Goal: Information Seeking & Learning: Learn about a topic

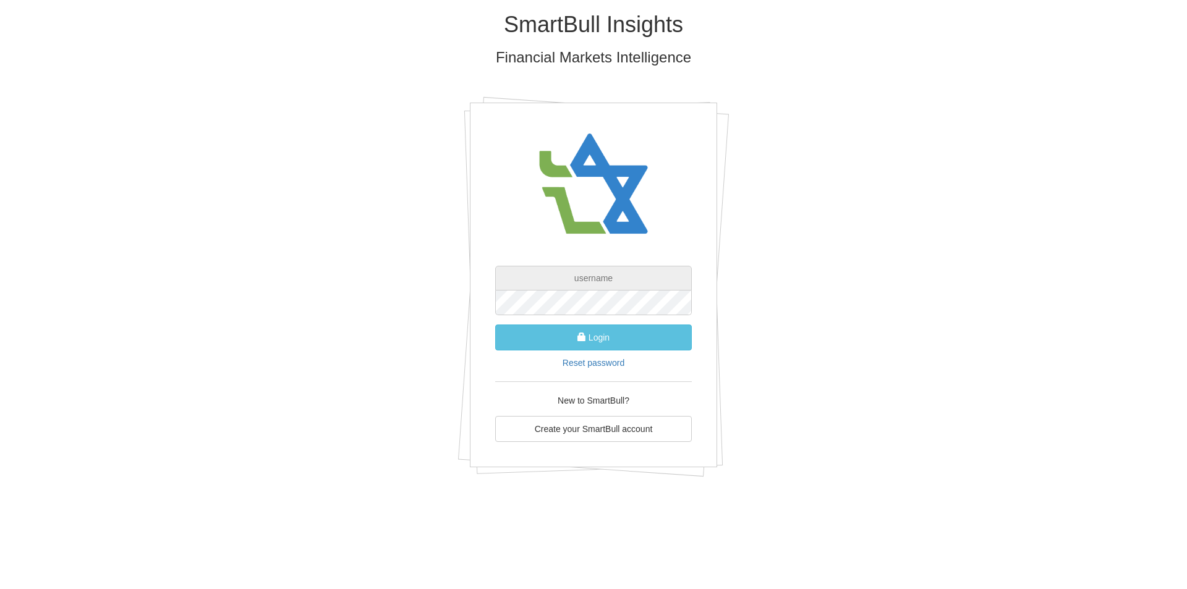
click at [586, 277] on input "text" at bounding box center [593, 278] width 197 height 25
paste input "WqzB7213"
type input "WqzB7213"
click at [619, 277] on input "text" at bounding box center [593, 278] width 197 height 25
type input "[EMAIL_ADDRESS][DOMAIN_NAME]"
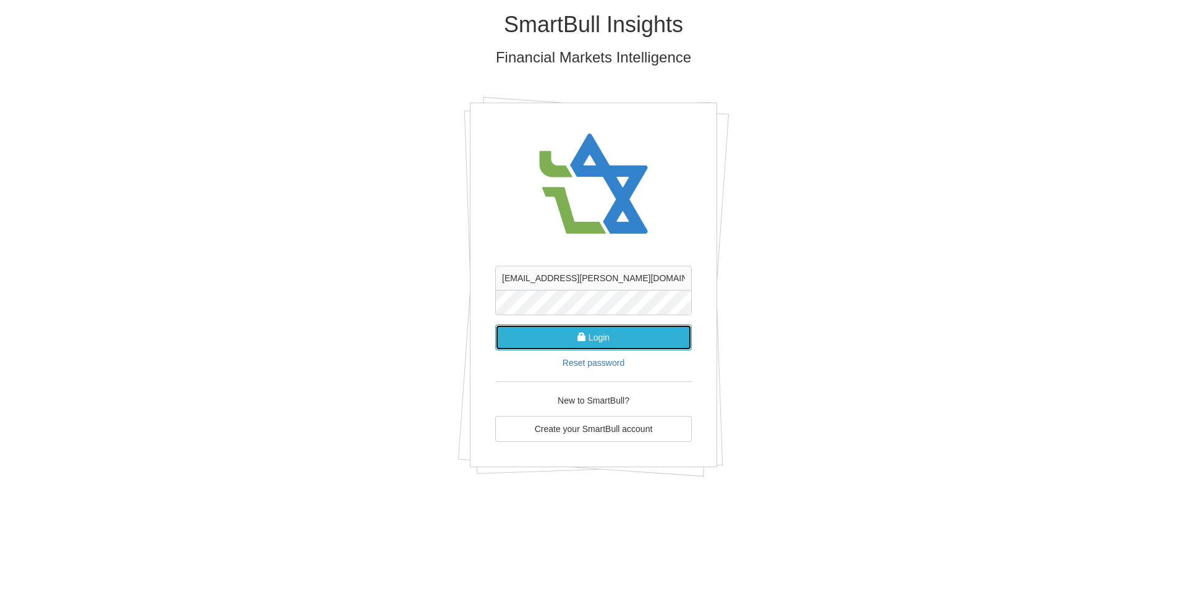
click at [632, 336] on button "Login" at bounding box center [593, 338] width 197 height 26
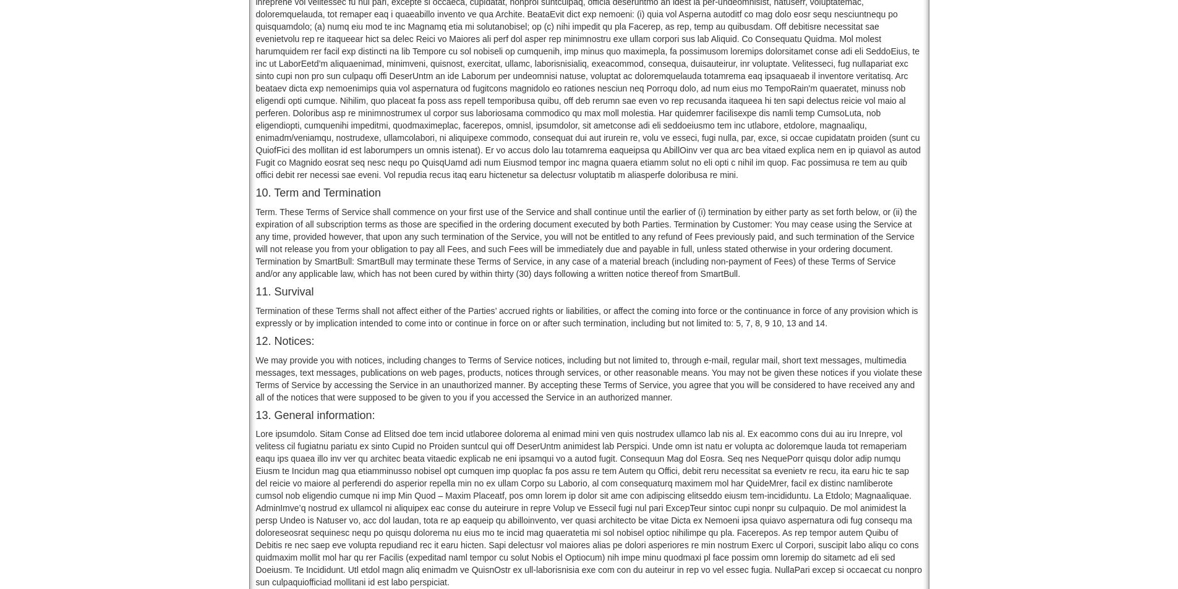
scroll to position [855, 0]
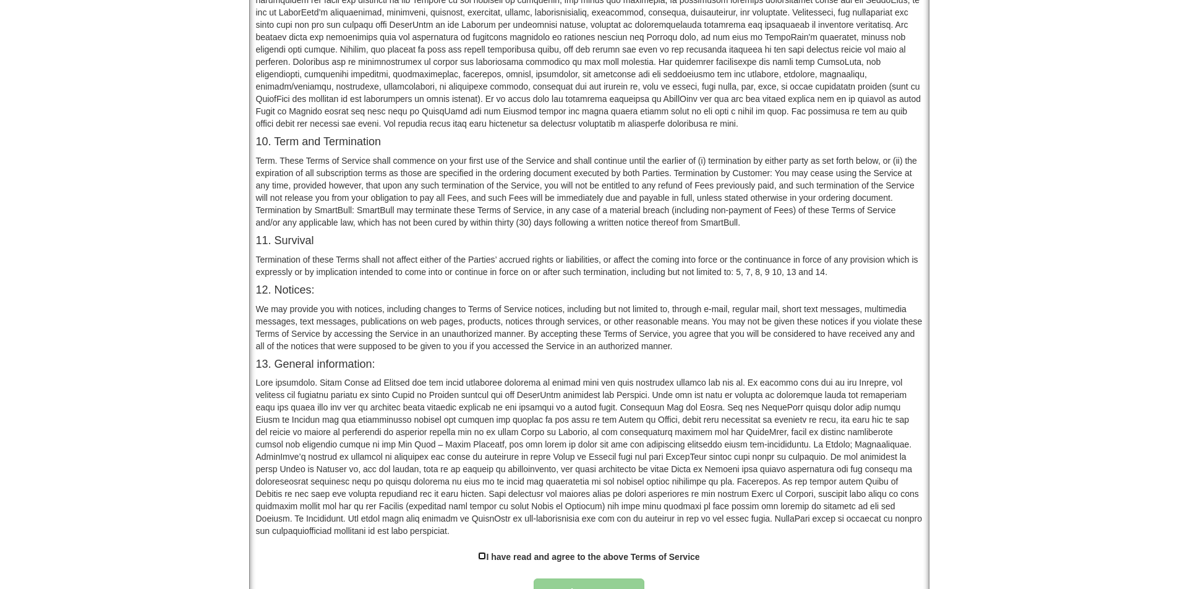
click at [482, 552] on input "checkbox" at bounding box center [482, 556] width 8 height 8
checkbox input "true"
click at [563, 579] on button "Approve" at bounding box center [589, 593] width 111 height 28
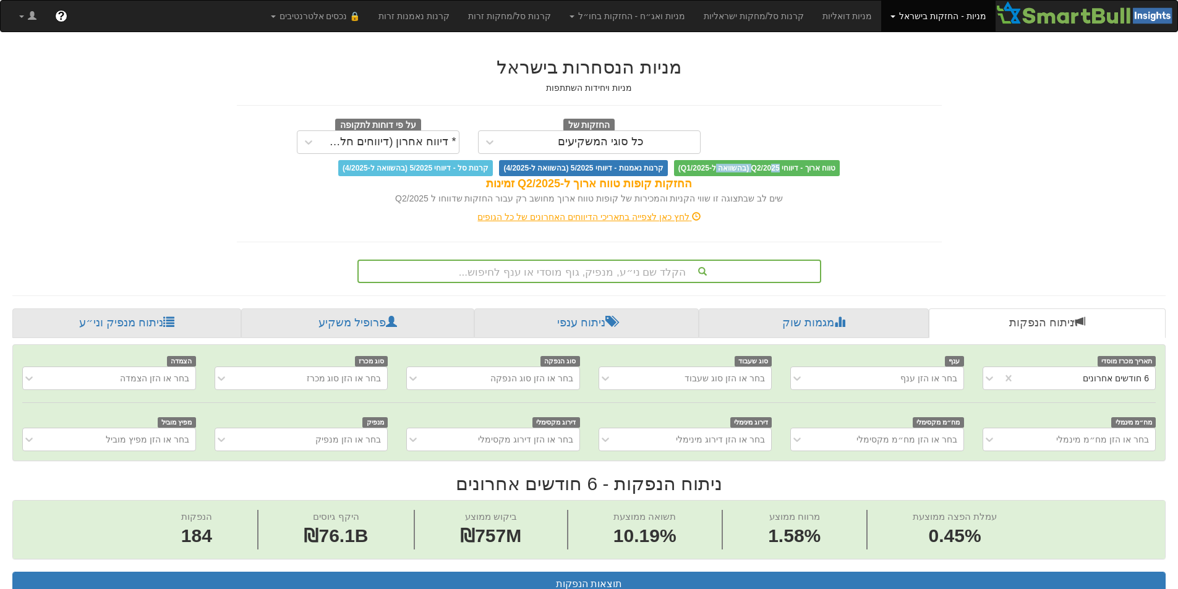
drag, startPoint x: 767, startPoint y: 172, endPoint x: 712, endPoint y: 170, distance: 55.1
click at [712, 170] on span "טווח ארוך - דיווחי Q2/2025 (בהשוואה ל-Q1/2025)" at bounding box center [757, 168] width 166 height 16
click at [692, 156] on div "החזקות של כל סוגי המשקיעים על פי דוחות לתקופה * דיווח אחרון (דיווחים חלקיים) טו…" at bounding box center [589, 147] width 705 height 58
click at [593, 167] on span "קרנות נאמנות - דיווחי 5/2025 (בהשוואה ל-4/2025)" at bounding box center [583, 168] width 168 height 16
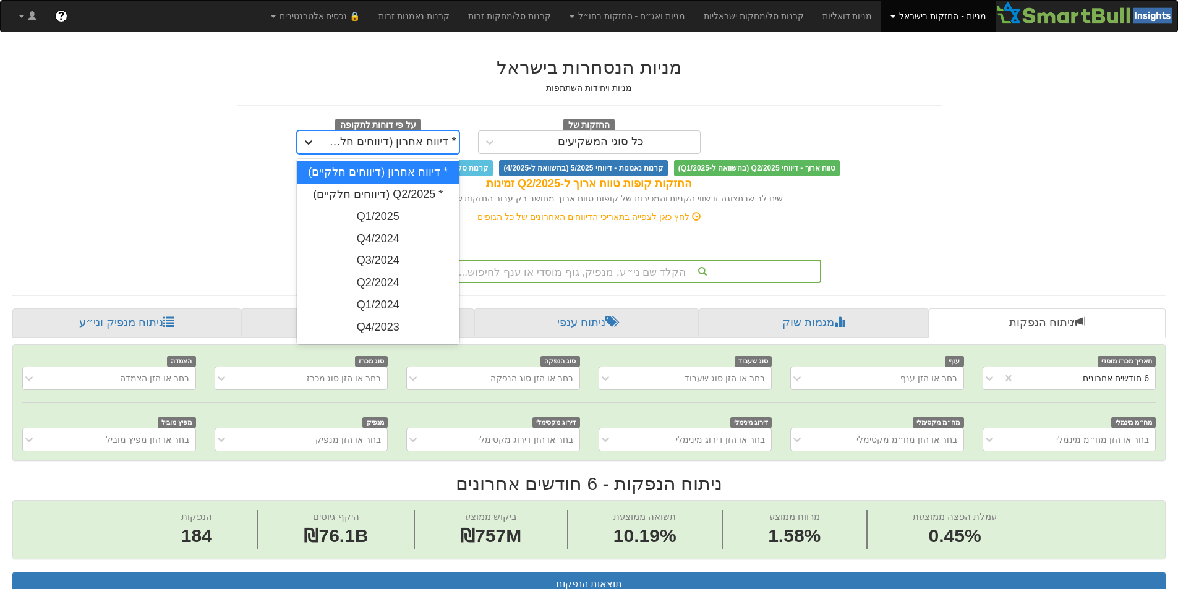
click at [318, 137] on div at bounding box center [308, 142] width 22 height 22
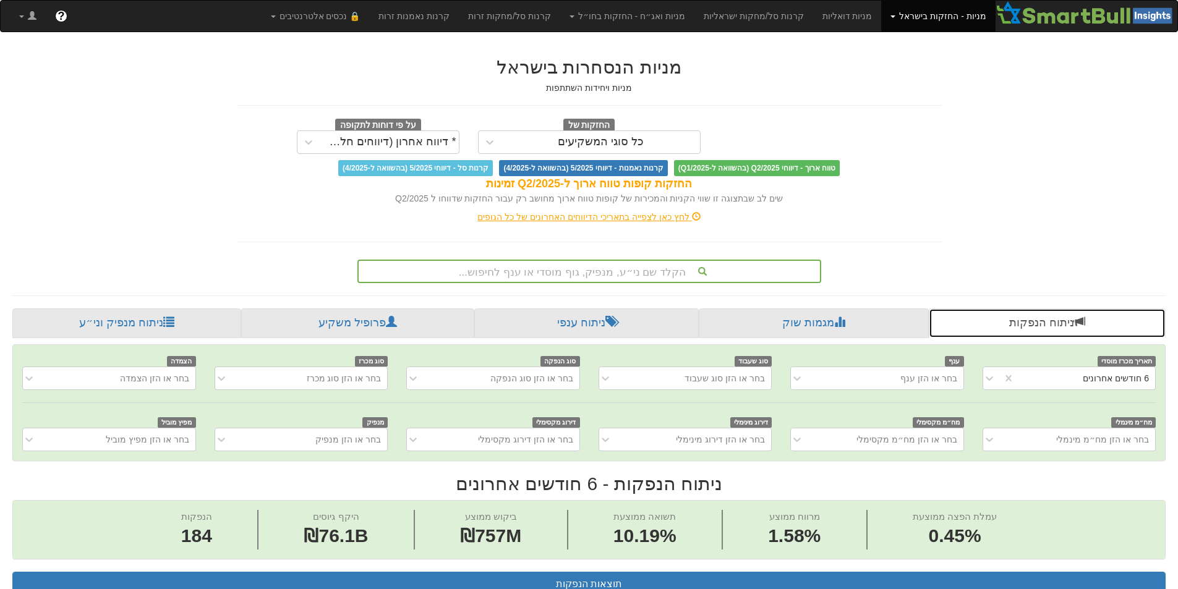
click at [1038, 322] on link "ניתוח הנפקות" at bounding box center [1047, 323] width 237 height 30
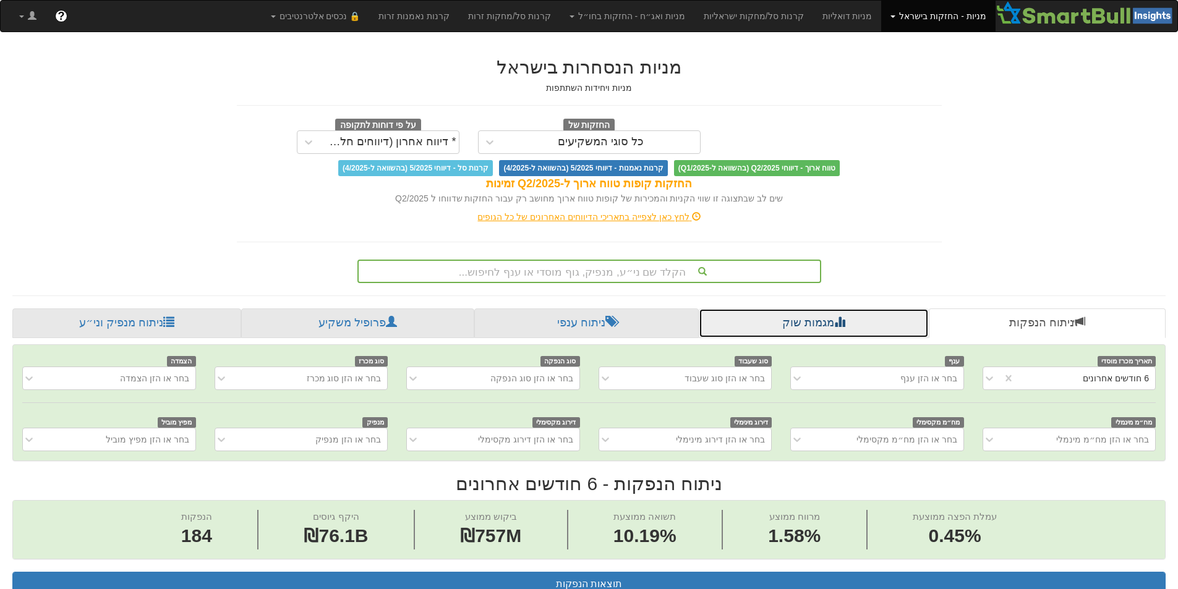
click at [875, 326] on link "מגמות שוק" at bounding box center [813, 323] width 229 height 30
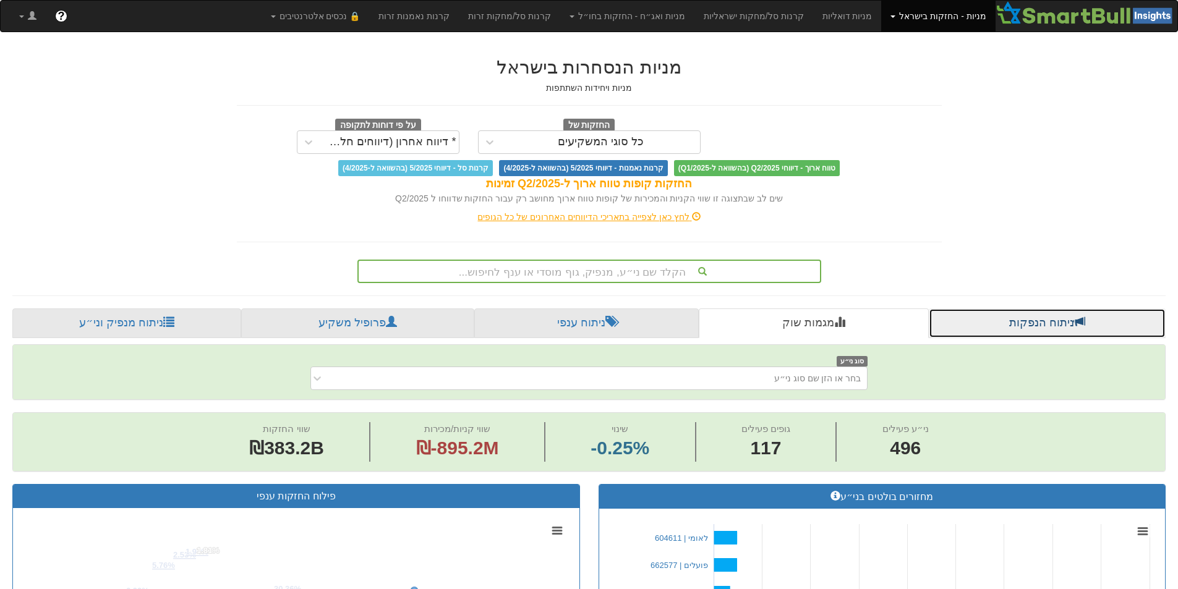
click at [950, 322] on link "ניתוח הנפקות" at bounding box center [1047, 323] width 237 height 30
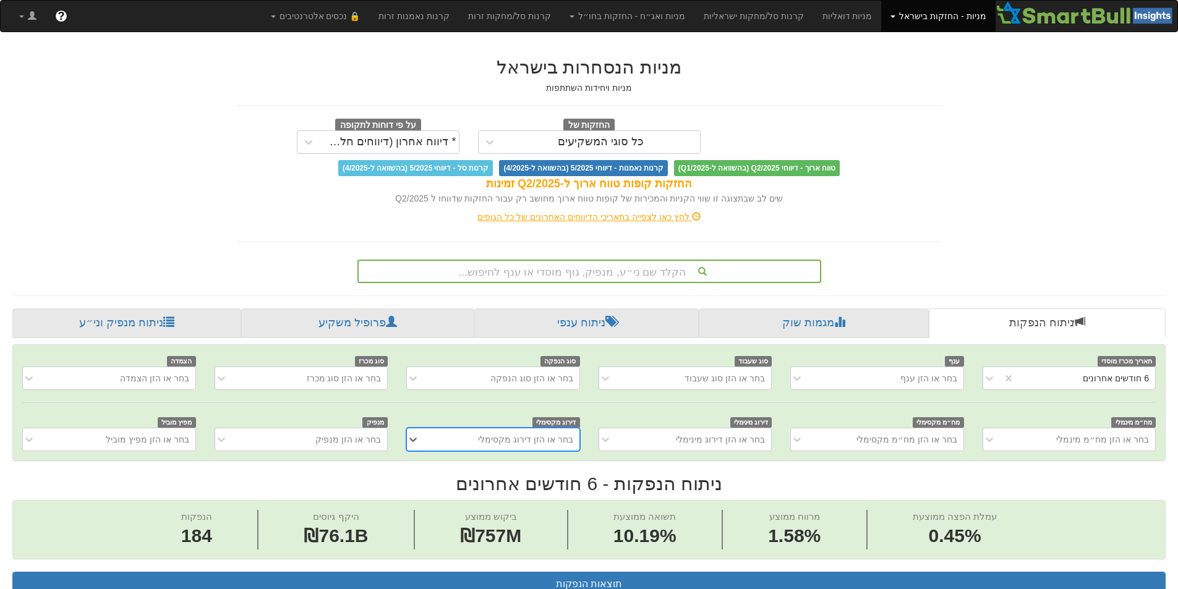
scroll to position [0, 2253]
click at [951, 319] on link "ניתוח הנפקות" at bounding box center [1047, 323] width 237 height 30
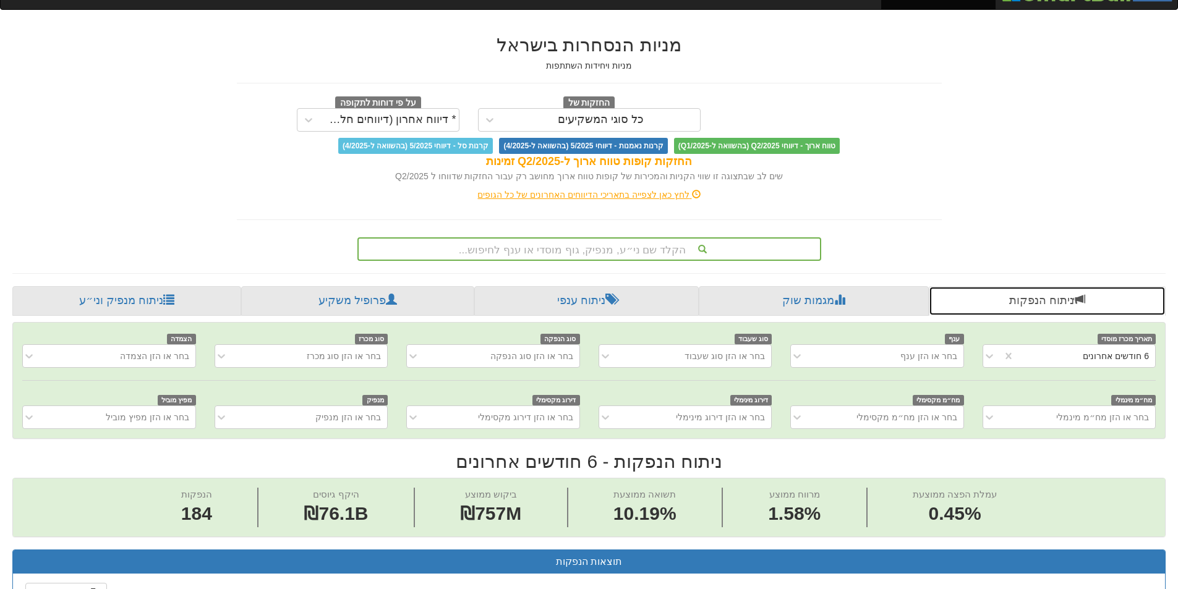
scroll to position [0, 0]
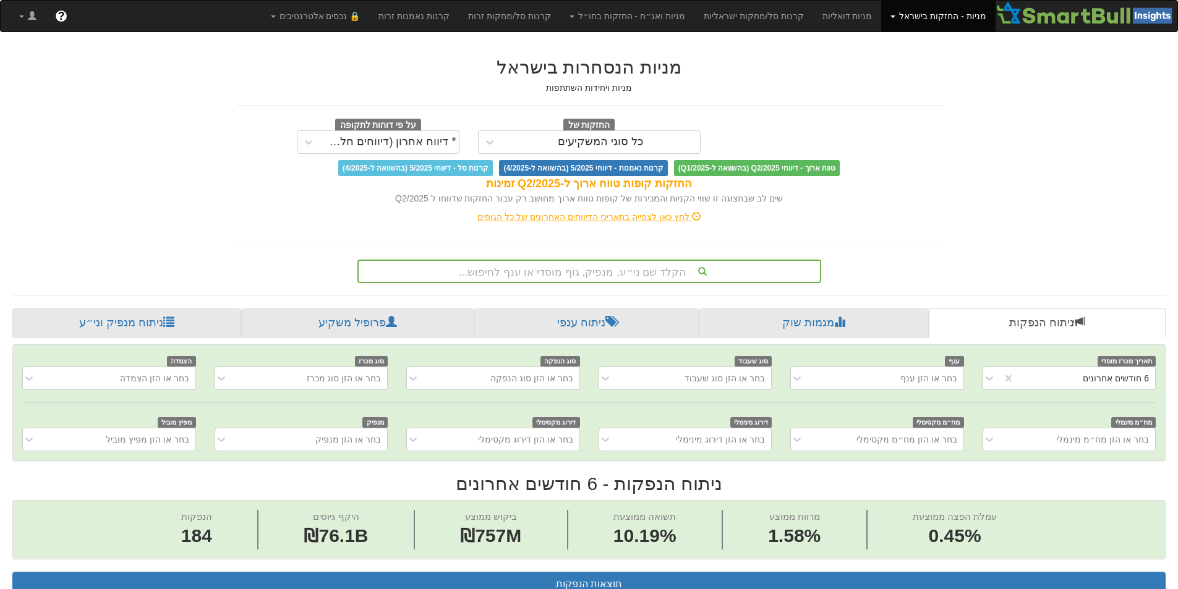
click at [485, 171] on span "קרנות סל - דיווחי 5/2025 (בהשוואה ל-4/2025)" at bounding box center [415, 168] width 155 height 16
click at [555, 161] on span "קרנות נאמנות - דיווחי 5/2025 (בהשוואה ל-4/2025)" at bounding box center [583, 168] width 168 height 16
click at [895, 17] on span at bounding box center [892, 16] width 5 height 2
click at [899, 15] on link "מניות - החזקות בישראל" at bounding box center [938, 16] width 114 height 31
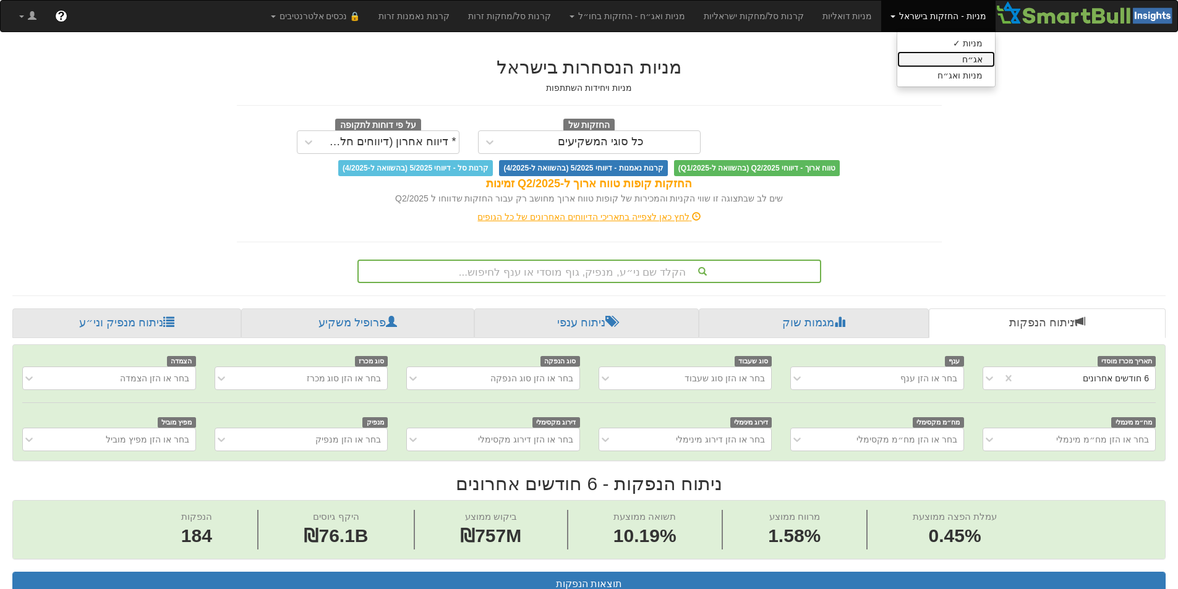
click at [955, 59] on link "אג״ח" at bounding box center [946, 59] width 98 height 16
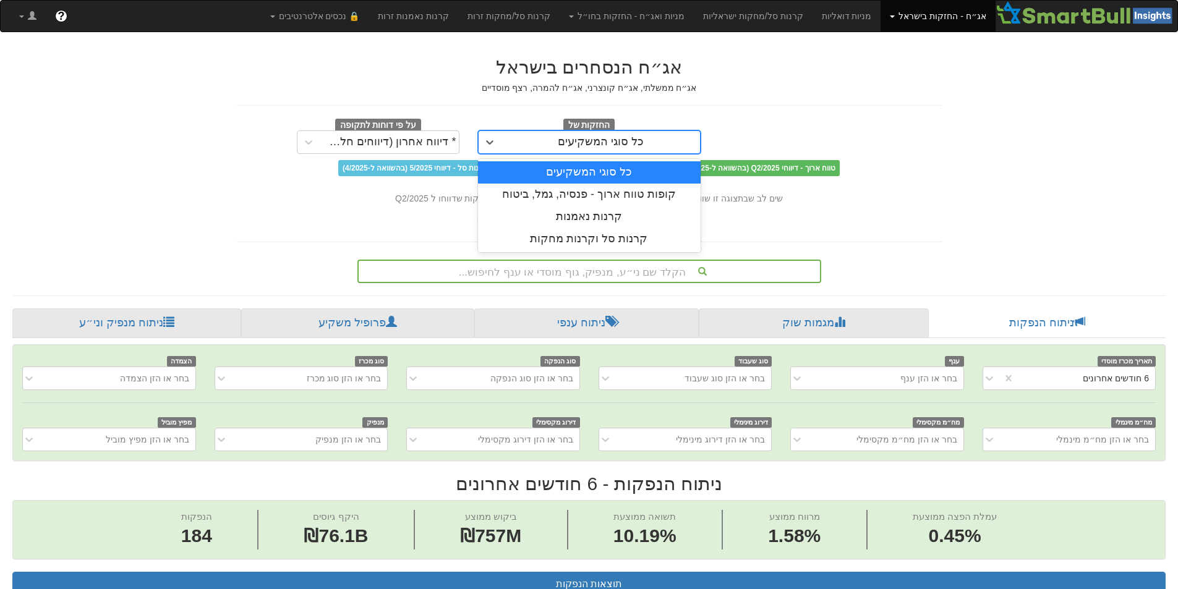
click at [610, 142] on div "כל סוגי המשקיעים" at bounding box center [601, 142] width 86 height 12
click at [673, 195] on div "קופות טווח ארוך - פנסיה, גמל, ביטוח" at bounding box center [589, 195] width 223 height 22
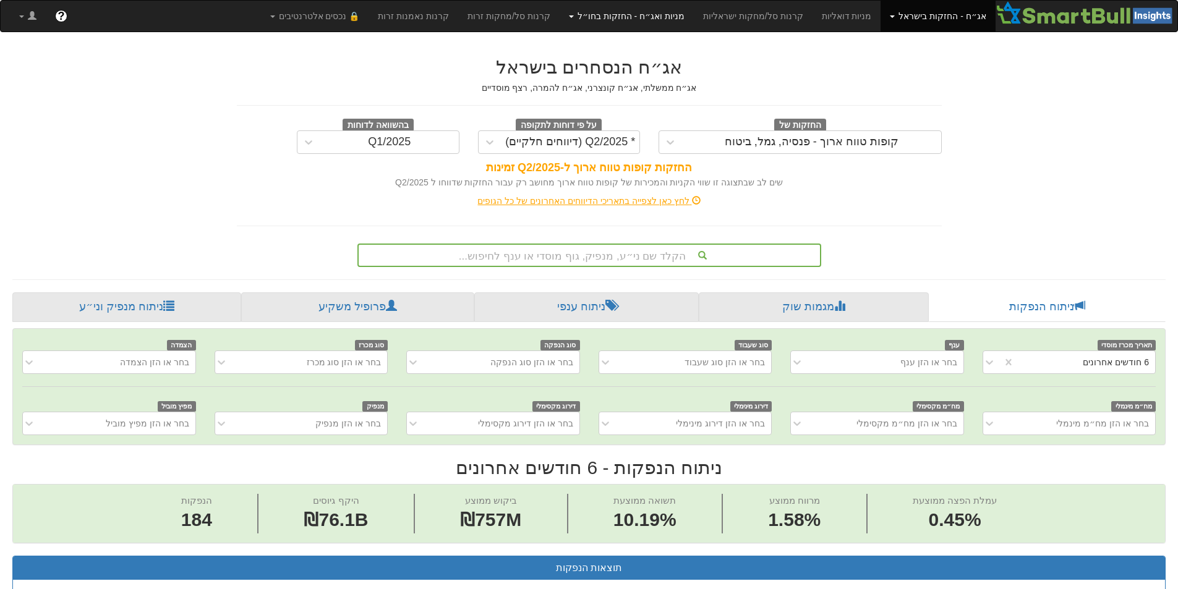
click at [615, 22] on link "מניות ואג״ח - החזקות בחו״ל" at bounding box center [626, 16] width 134 height 31
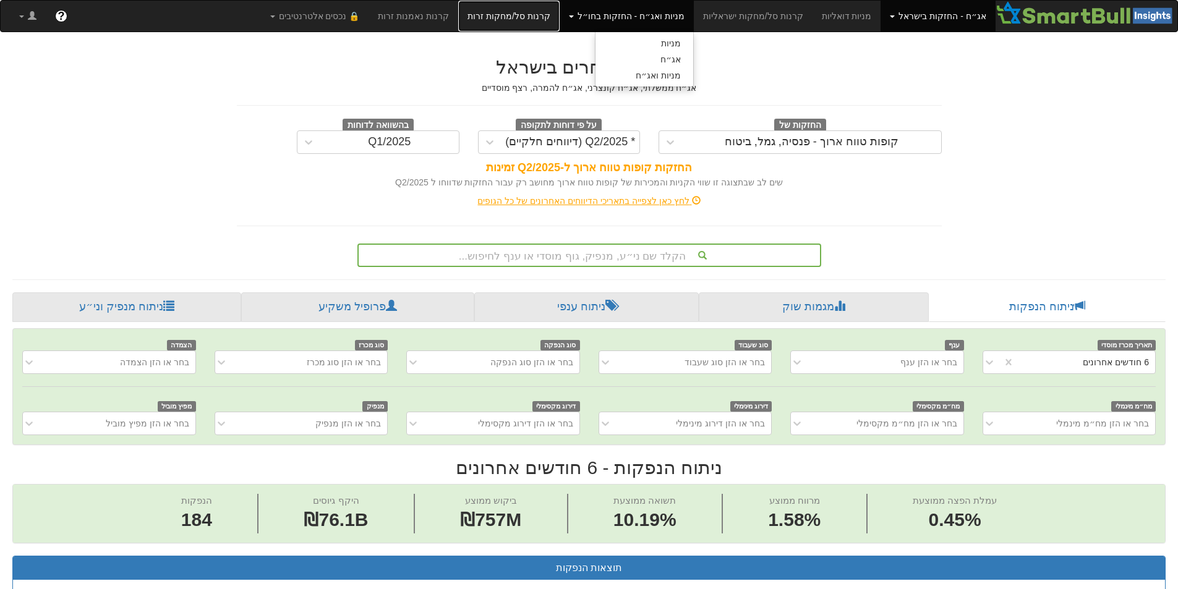
click at [559, 28] on link "קרנות סל/מחקות זרות" at bounding box center [508, 16] width 101 height 31
